Goal: Information Seeking & Learning: Learn about a topic

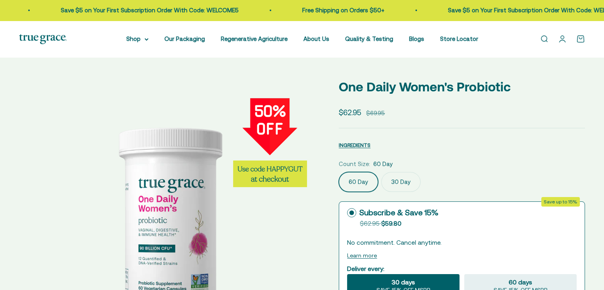
select select "3"
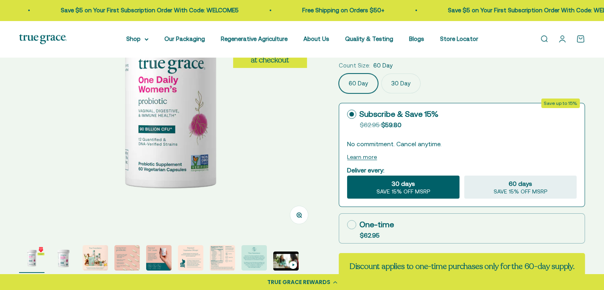
scroll to position [238, 0]
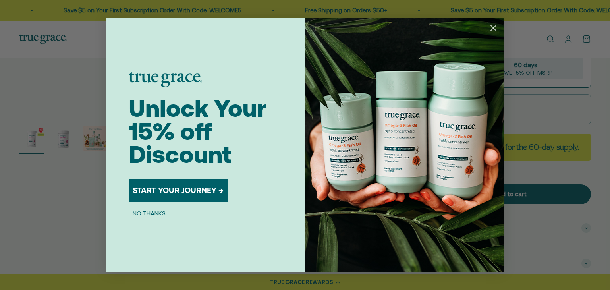
click at [493, 24] on circle "Close dialog" at bounding box center [493, 27] width 13 height 13
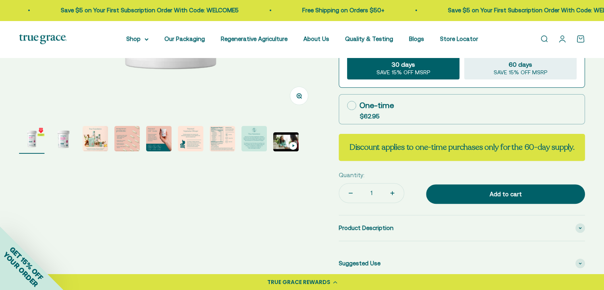
click at [122, 148] on img "Go to item 4" at bounding box center [126, 138] width 25 height 25
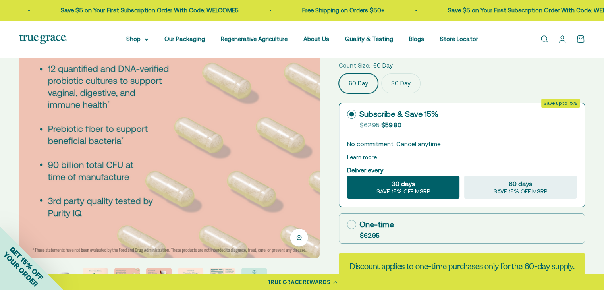
scroll to position [278, 0]
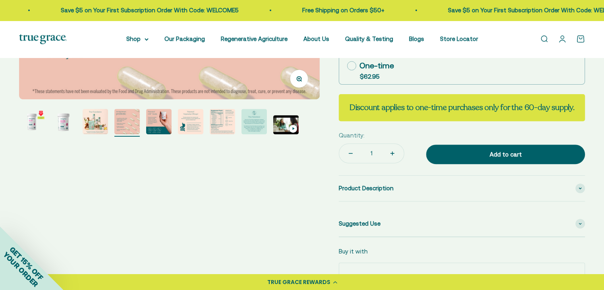
click at [195, 132] on img "Go to item 6" at bounding box center [190, 121] width 25 height 25
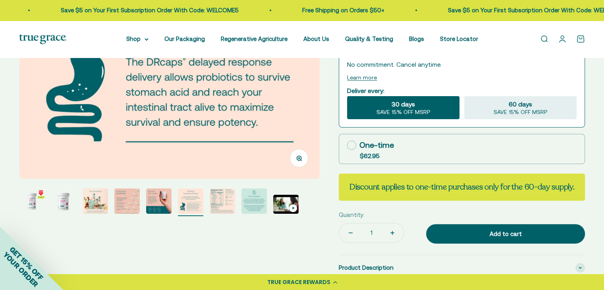
scroll to position [159, 0]
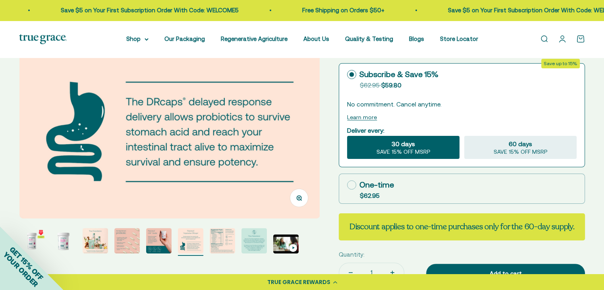
click at [215, 239] on img "Go to item 7" at bounding box center [222, 240] width 25 height 25
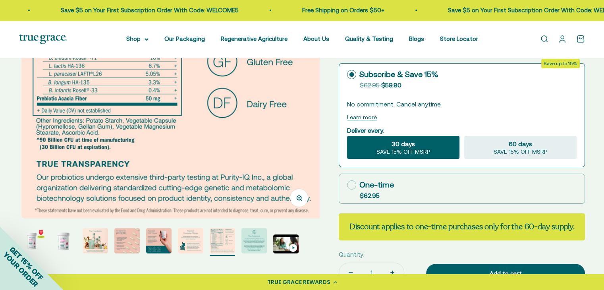
scroll to position [0, 1862]
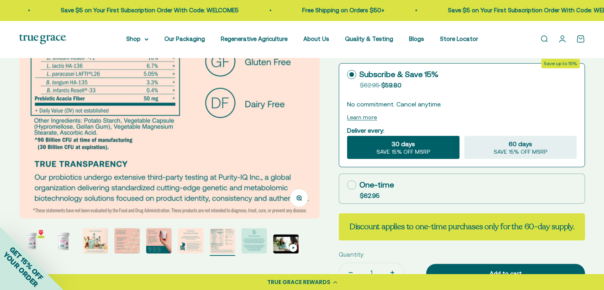
click at [262, 244] on img "Go to item 8" at bounding box center [254, 240] width 25 height 25
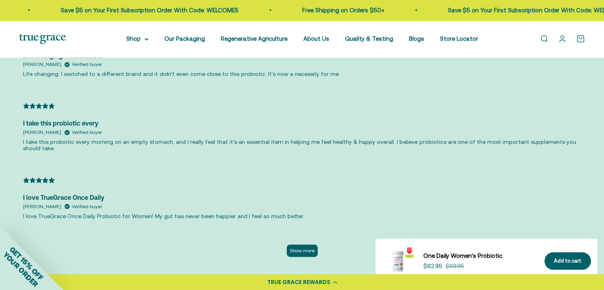
scroll to position [1868, 0]
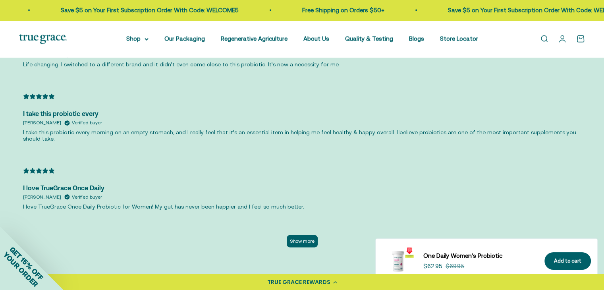
click at [299, 235] on button "Show more" at bounding box center [302, 241] width 31 height 12
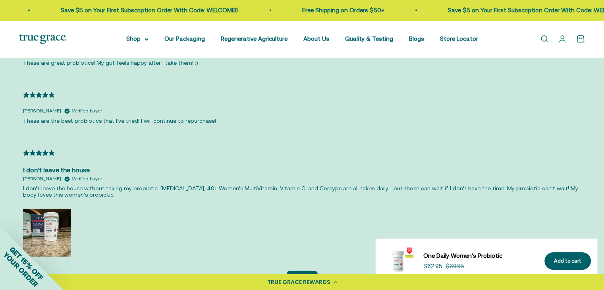
scroll to position [2344, 0]
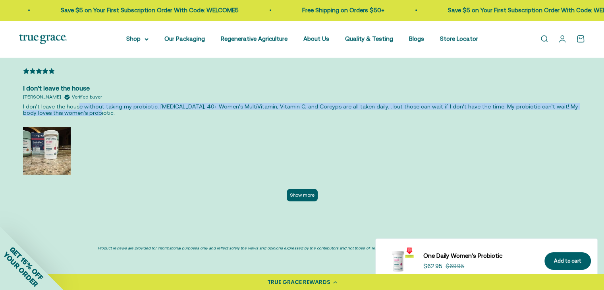
drag, startPoint x: 75, startPoint y: 92, endPoint x: 81, endPoint y: 103, distance: 12.6
click at [81, 103] on div "[DATE] I don’t leave the house [PERSON_NAME] Verified buyer I don’t leave the h…" at bounding box center [302, 121] width 558 height 106
click at [48, 127] on img at bounding box center [47, 151] width 48 height 48
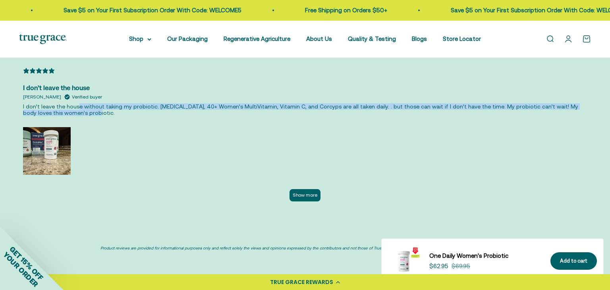
scroll to position [0, 2196]
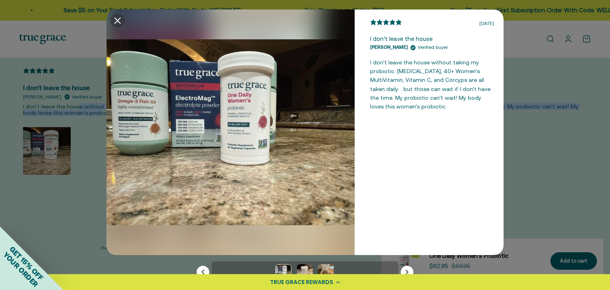
click at [223, 121] on img at bounding box center [230, 133] width 248 height 246
click at [125, 22] on div "[DATE] I don’t leave the house [PERSON_NAME] Verified buyer I don’t leave the h…" at bounding box center [304, 133] width 397 height 246
click at [112, 20] on button "Modal close button" at bounding box center [118, 21] width 16 height 16
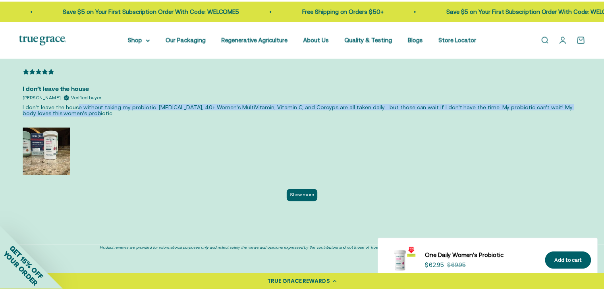
scroll to position [0, 2173]
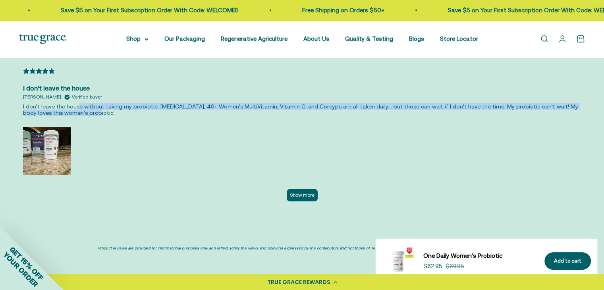
click at [314, 189] on button "Show more" at bounding box center [302, 195] width 31 height 12
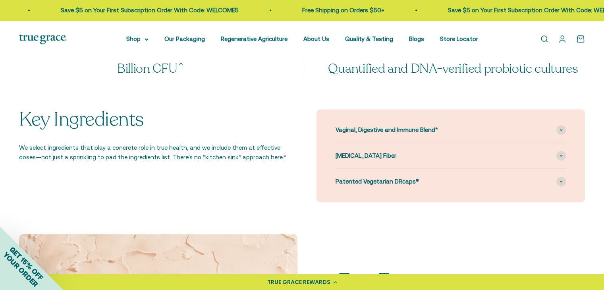
scroll to position [715, 0]
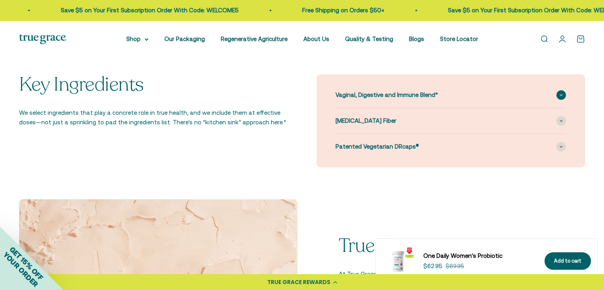
click at [556, 95] on div "Vaginal, Digestive and Immune Blend*" at bounding box center [451, 94] width 231 height 25
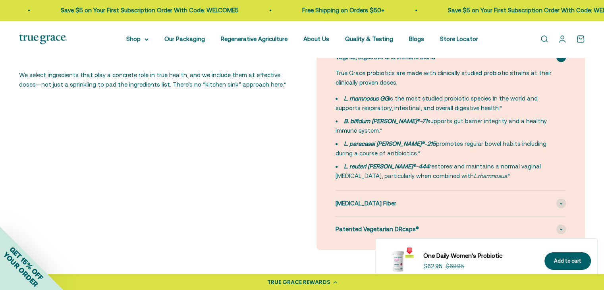
scroll to position [795, 0]
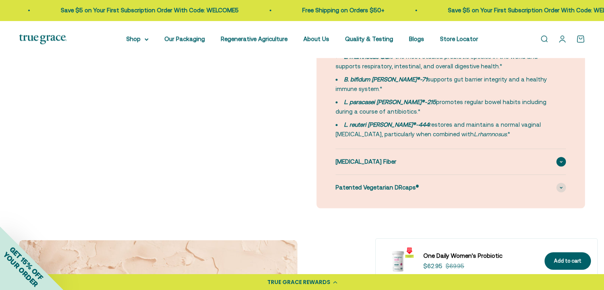
click at [411, 160] on div "[MEDICAL_DATA] Fiber" at bounding box center [451, 161] width 231 height 25
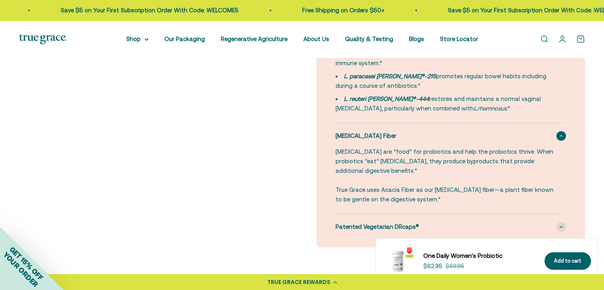
scroll to position [834, 0]
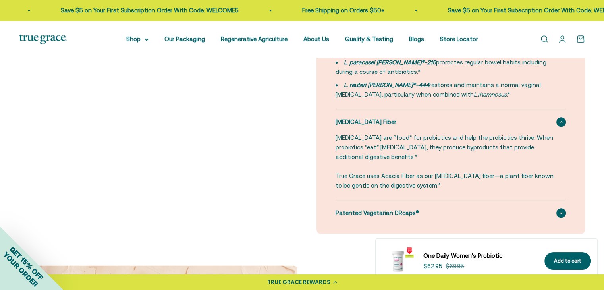
click at [389, 209] on div "Patented Vegetarian DRcaps®" at bounding box center [451, 212] width 231 height 25
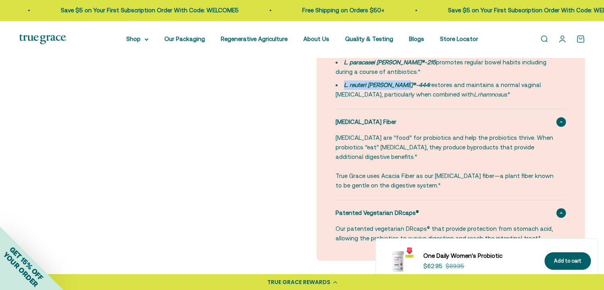
drag, startPoint x: 401, startPoint y: 82, endPoint x: 342, endPoint y: 84, distance: 59.6
click at [342, 84] on li "L. reuteri [PERSON_NAME]®-444 restores and maintains a normal vaginal [MEDICAL_…" at bounding box center [446, 89] width 221 height 19
copy strong "L. reuteri [PERSON_NAME]®-444"
